Goal: Task Accomplishment & Management: Complete application form

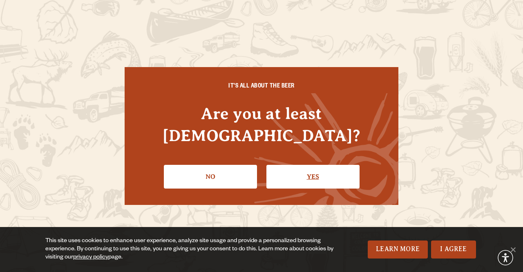
click at [317, 165] on link "Yes" at bounding box center [312, 177] width 93 height 24
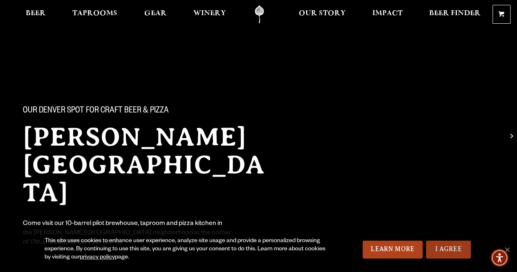
click at [455, 243] on link "I Agree" at bounding box center [448, 249] width 45 height 18
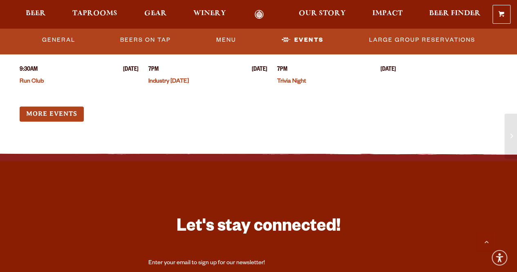
scroll to position [2378, 0]
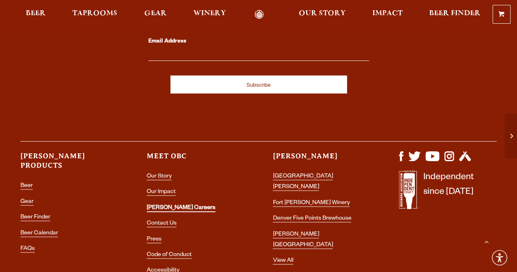
click at [176, 205] on link "[PERSON_NAME] Careers" at bounding box center [181, 208] width 69 height 7
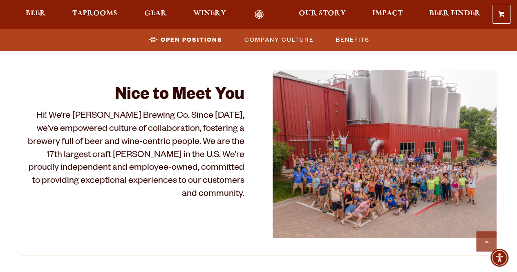
scroll to position [476, 0]
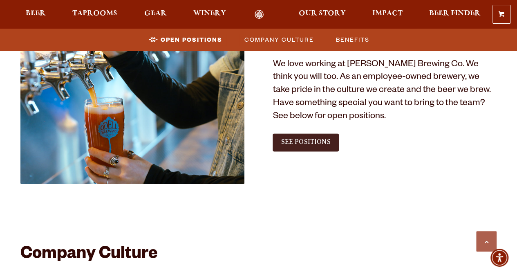
click at [322, 145] on span "See Positions" at bounding box center [305, 141] width 49 height 7
